Goal: Task Accomplishment & Management: Manage account settings

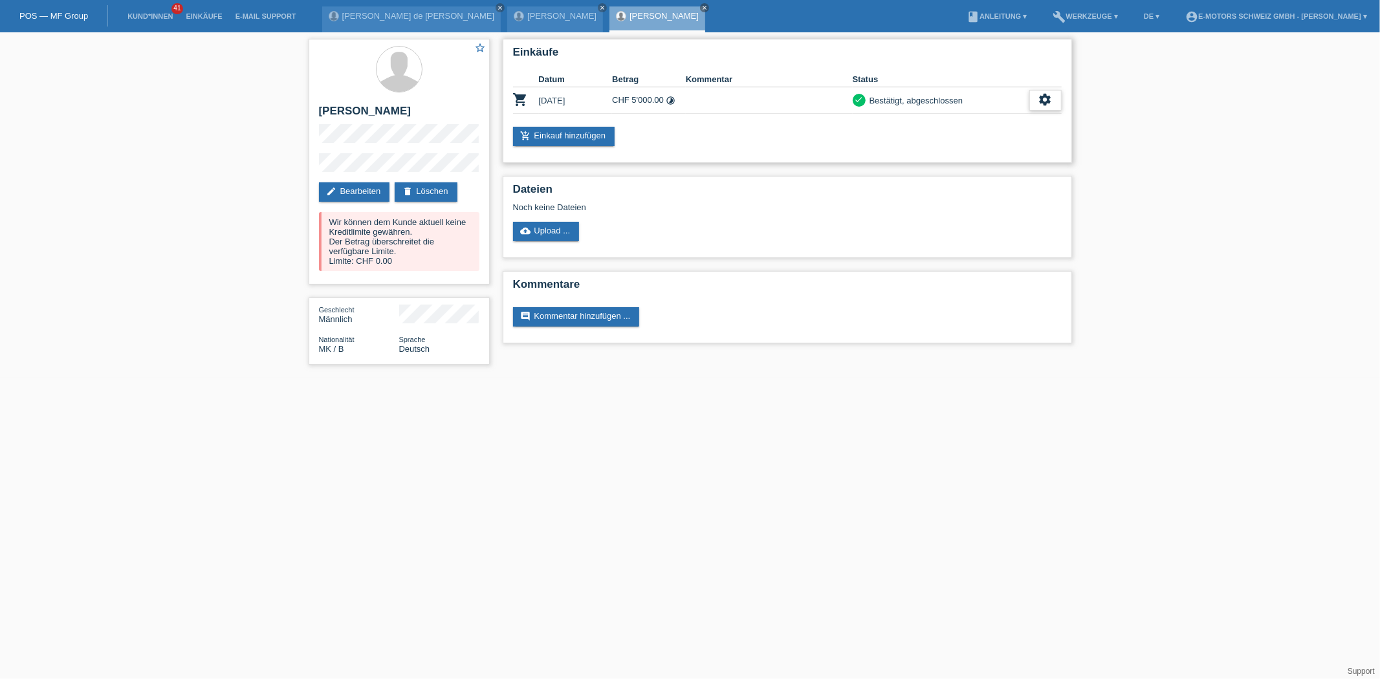
click at [1050, 105] on icon "settings" at bounding box center [1045, 100] width 14 height 14
click at [987, 177] on span "Stornierung hinzufügen..." at bounding box center [1001, 178] width 98 height 16
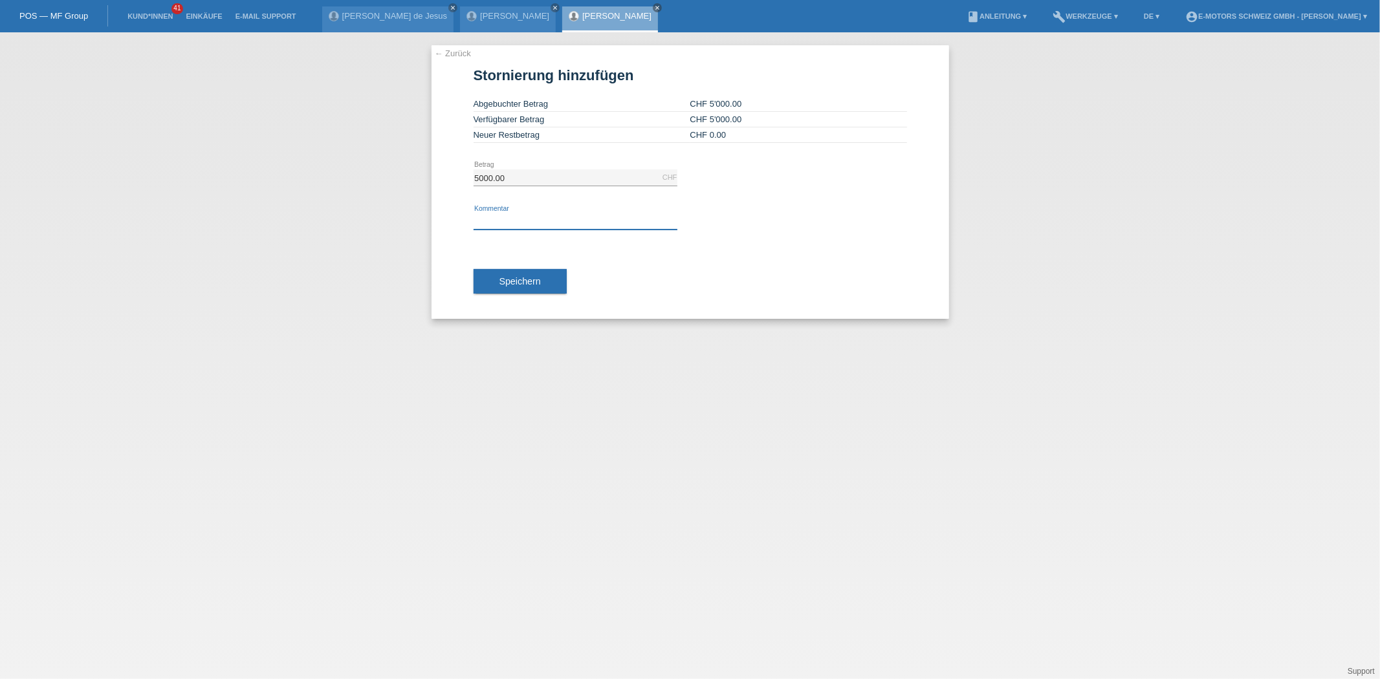
click at [529, 214] on input "text" at bounding box center [576, 222] width 204 height 16
click at [500, 223] on input "Kundin Wollte Stornieren" at bounding box center [576, 222] width 204 height 16
type input "Kunde Wollte Stornieren"
click at [524, 286] on button "Speichern" at bounding box center [520, 281] width 93 height 25
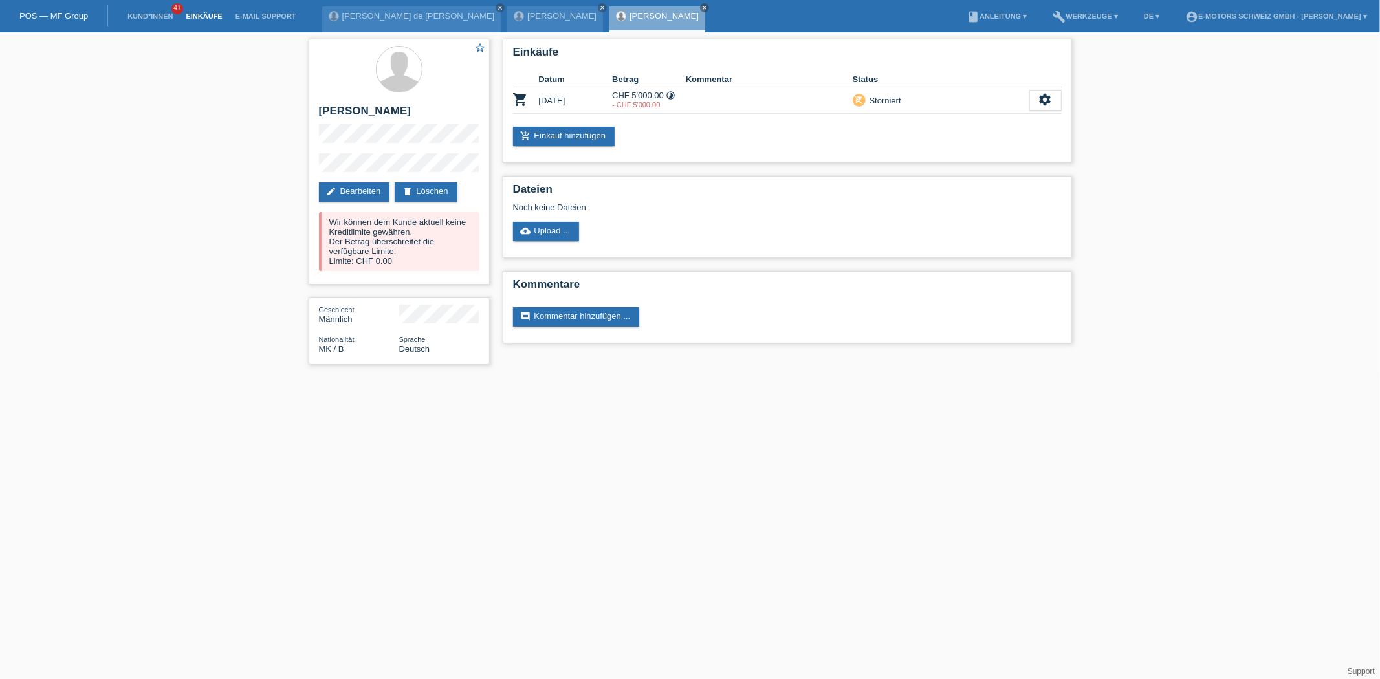
click at [205, 17] on link "Einkäufe" at bounding box center [203, 16] width 49 height 8
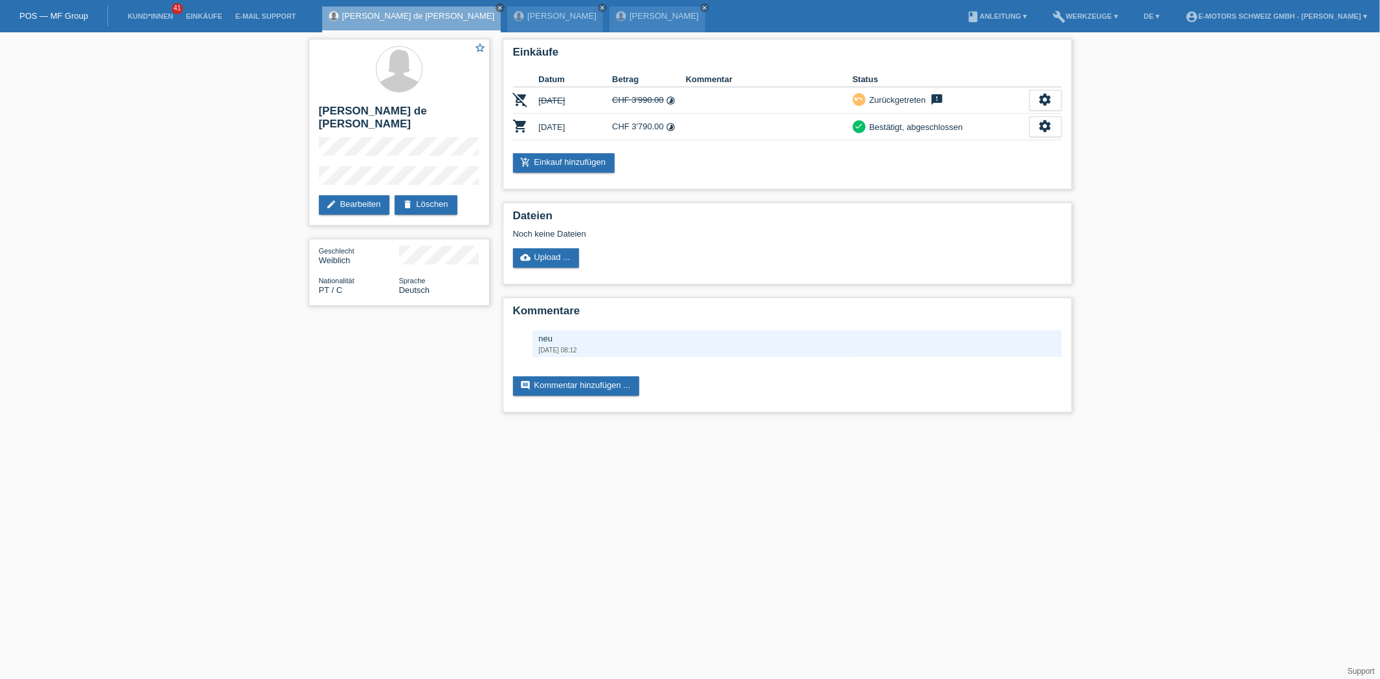
click at [192, 14] on link "Einkäufe" at bounding box center [203, 16] width 49 height 8
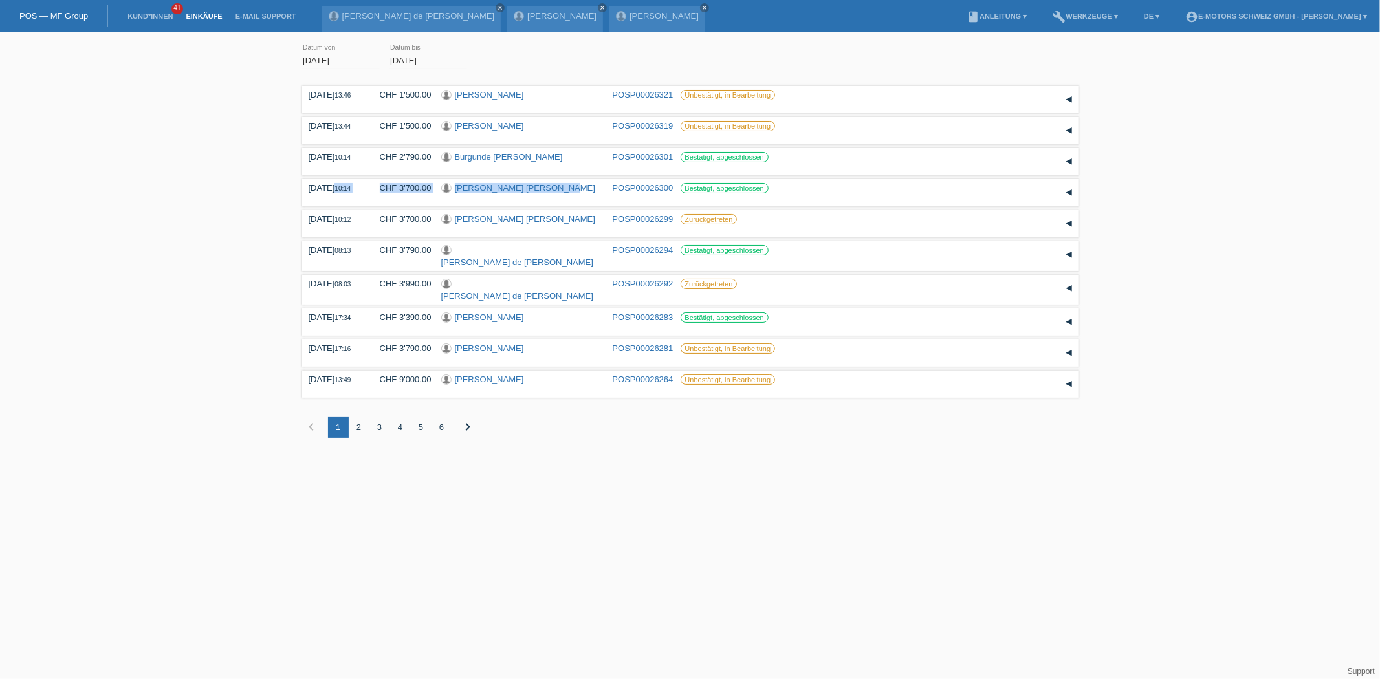
drag, startPoint x: 560, startPoint y: 186, endPoint x: 277, endPoint y: 196, distance: 282.9
click at [276, 196] on div "[DATE] error Datum von [DATE] error Datum bis Übernehmen 13:46 Datum" at bounding box center [690, 248] width 1380 height 419
click at [246, 197] on div "01.08.2025 error Datum von 19.08.2025 error Datum bis Übernehmen 13:46 Datum" at bounding box center [690, 248] width 1380 height 419
click at [512, 258] on link "Maria Celeste Oliveira de Jesus" at bounding box center [517, 263] width 153 height 10
click at [490, 190] on link "[PERSON_NAME] [PERSON_NAME]" at bounding box center [525, 188] width 140 height 10
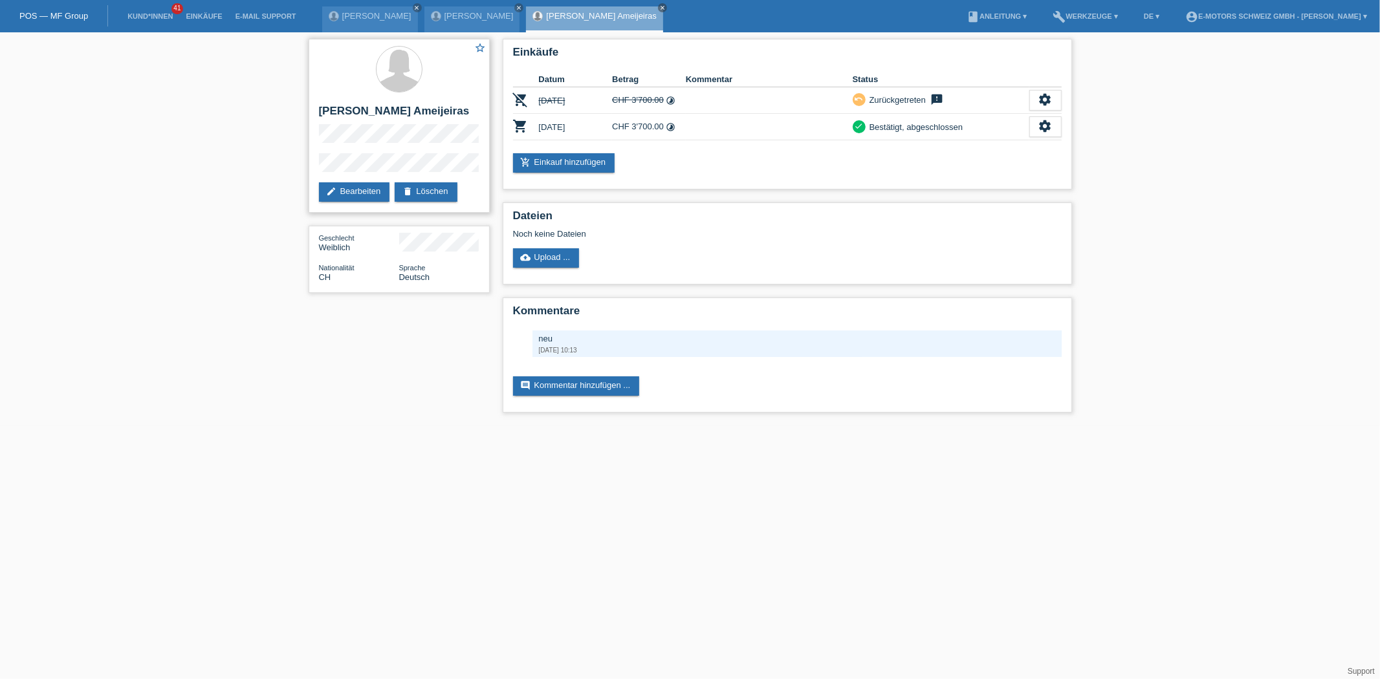
click at [438, 105] on h2 "[PERSON_NAME] Ameijeiras" at bounding box center [399, 114] width 160 height 19
drag, startPoint x: 438, startPoint y: 105, endPoint x: 301, endPoint y: 88, distance: 138.3
click at [301, 88] on div "star_border Micaela Pazos Ameijeiras edit Bearbeiten delete Löschen Geschlecht …" at bounding box center [690, 228] width 1380 height 393
copy div "[PERSON_NAME] [PERSON_NAME]"
drag, startPoint x: 752, startPoint y: 525, endPoint x: 760, endPoint y: 525, distance: 7.8
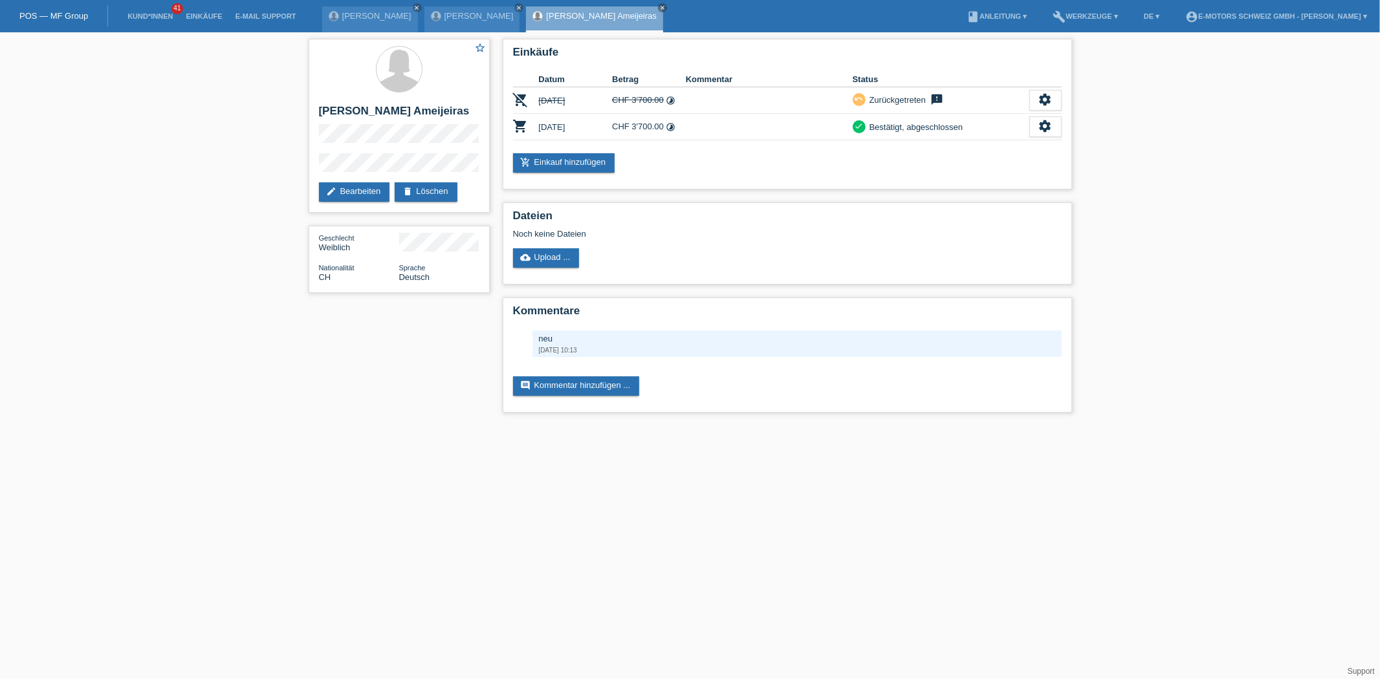
click at [753, 426] on html "POS — MF Group Kund*innen 41 Einkäufe E-Mail Support Barzan Ramadhan Ali Ali cl…" at bounding box center [690, 213] width 1380 height 426
click at [338, 108] on h2 "[PERSON_NAME] [PERSON_NAME]" at bounding box center [399, 114] width 160 height 19
drag, startPoint x: 338, startPoint y: 108, endPoint x: 415, endPoint y: 113, distance: 77.8
click at [415, 113] on h2 "[PERSON_NAME] [PERSON_NAME]" at bounding box center [399, 114] width 160 height 19
copy h2 "[PERSON_NAME] [PERSON_NAME]"
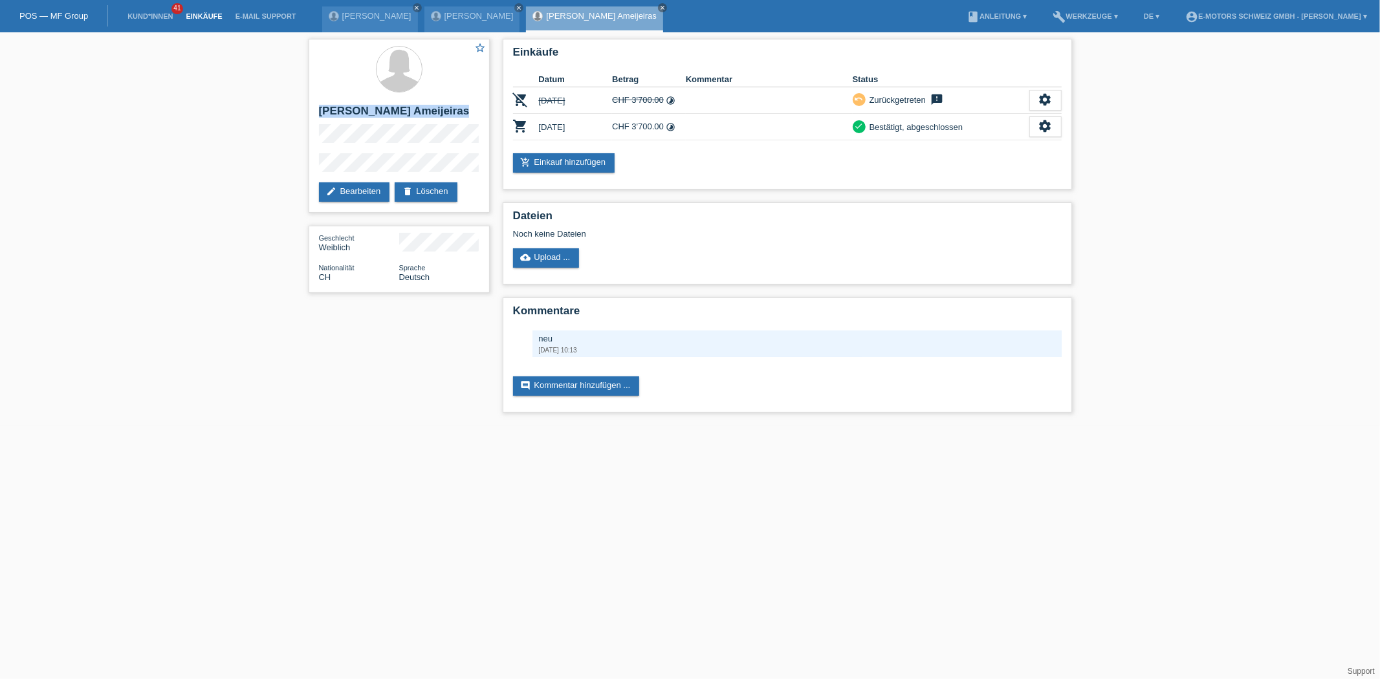
click at [199, 17] on link "Einkäufe" at bounding box center [203, 16] width 49 height 8
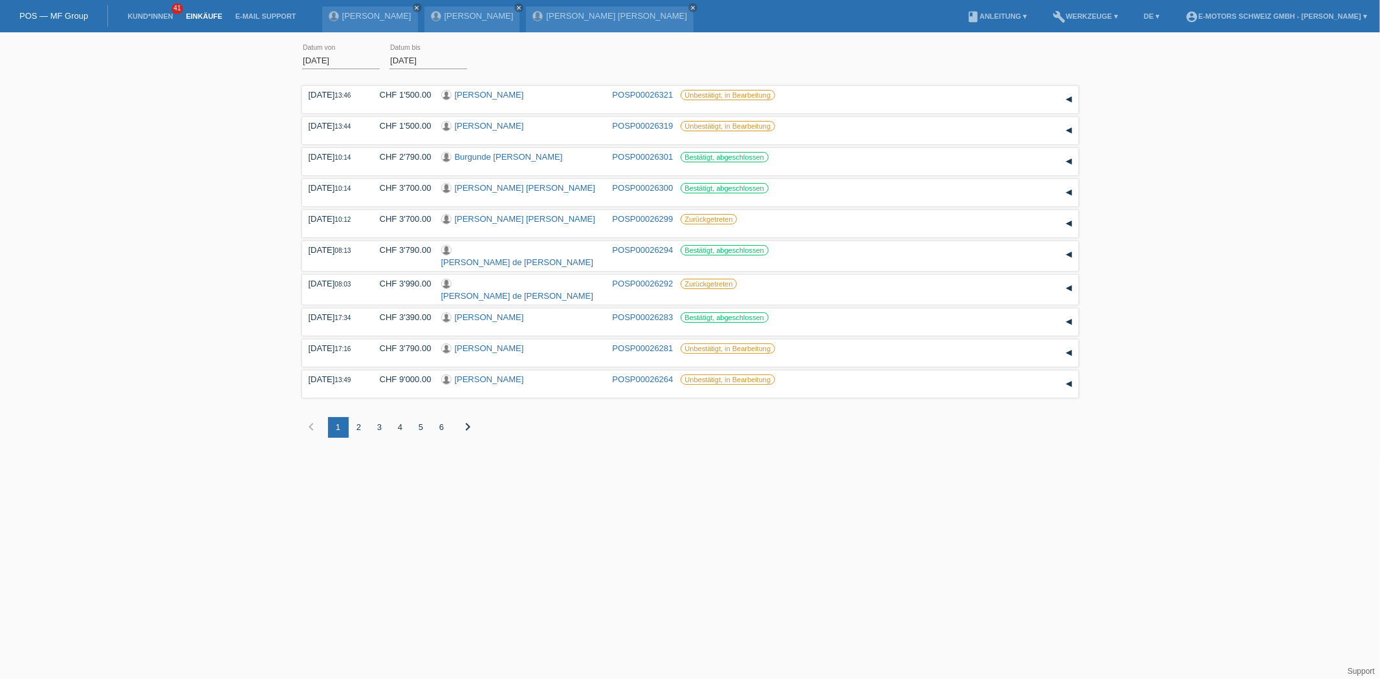
click at [211, 16] on link "Einkäufe" at bounding box center [203, 16] width 49 height 8
